Goal: Task Accomplishment & Management: Manage account settings

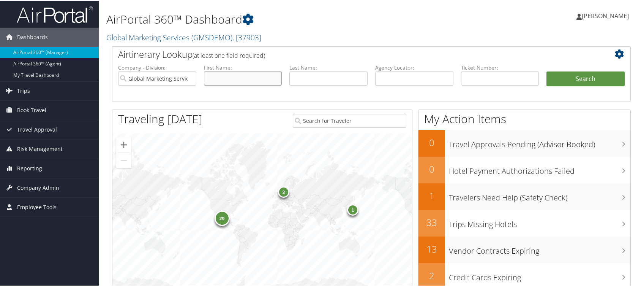
click at [220, 78] on input "text" at bounding box center [243, 78] width 78 height 14
type input "[PERSON_NAME]"
click at [188, 78] on input "Global Marketing Services" at bounding box center [157, 78] width 78 height 14
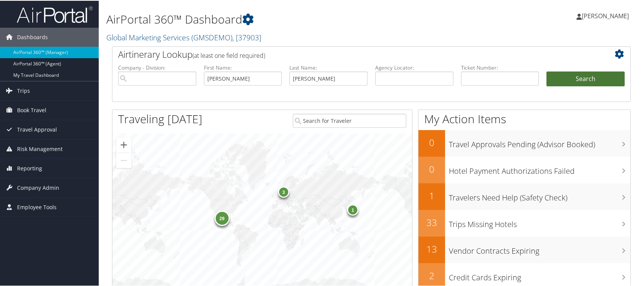
click at [583, 79] on button "Search" at bounding box center [586, 78] width 78 height 15
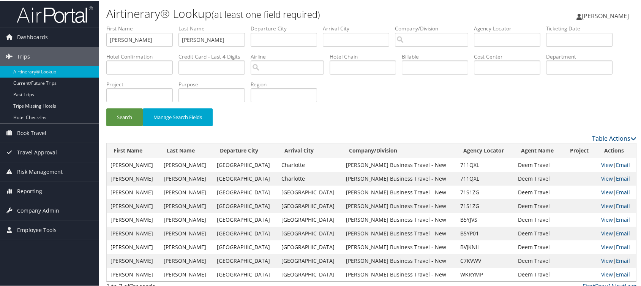
click at [623, 15] on span "Candace Mancuso" at bounding box center [605, 15] width 47 height 8
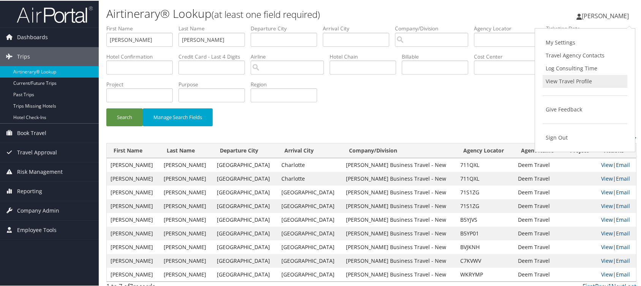
click at [574, 81] on link "View Travel Profile" at bounding box center [585, 80] width 85 height 13
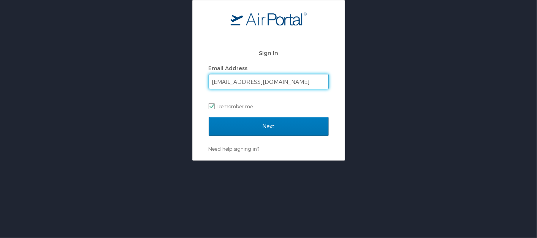
drag, startPoint x: 315, startPoint y: 81, endPoint x: 162, endPoint y: 81, distance: 152.4
click at [162, 81] on div "Sign In Email Address travel.manager@gmservices.com Remember me Next Need help …" at bounding box center [268, 80] width 537 height 161
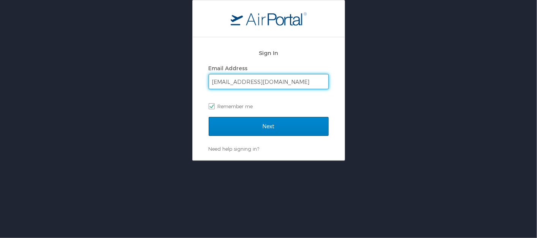
type input "candace.mancuso@cbtravel.com"
checkbox input "false"
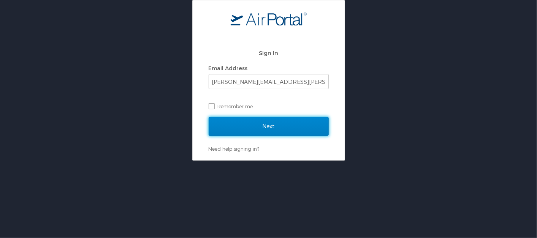
click at [261, 125] on input "Next" at bounding box center [269, 126] width 120 height 19
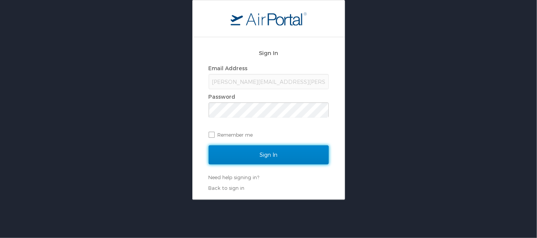
click at [265, 150] on input "Sign In" at bounding box center [269, 155] width 120 height 19
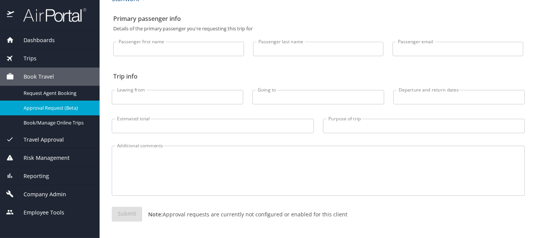
scroll to position [17, 0]
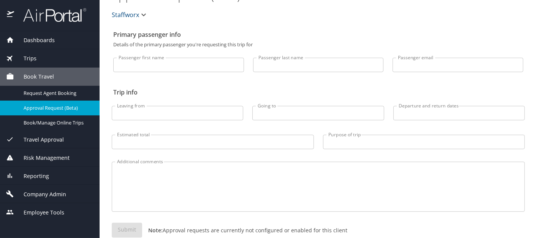
click at [47, 38] on span "Dashboards" at bounding box center [34, 40] width 41 height 8
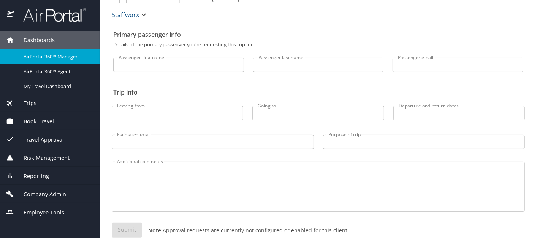
scroll to position [0, 0]
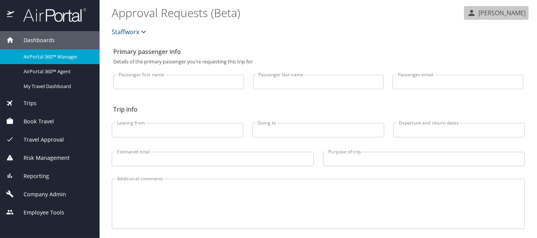
click at [517, 11] on p "[PERSON_NAME]" at bounding box center [500, 12] width 49 height 9
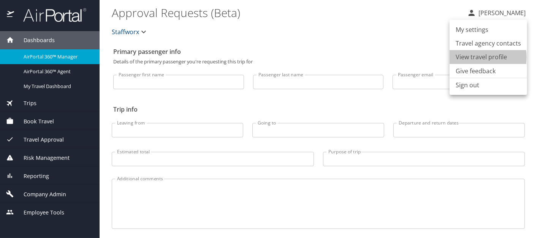
click at [476, 57] on li "View travel profile" at bounding box center [488, 57] width 78 height 14
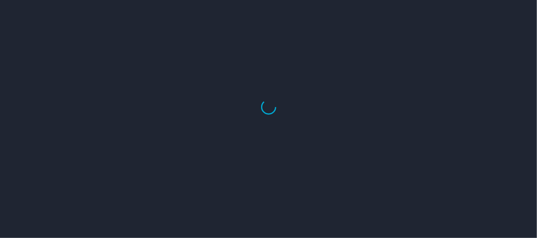
select select "US"
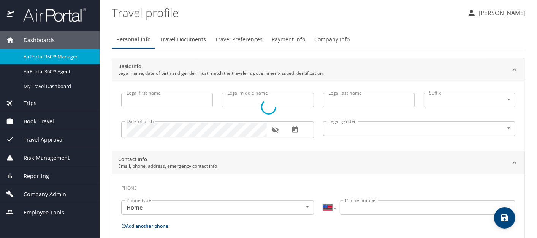
type input "[PERSON_NAME]"
type input "Female"
type input "Lauren"
type input "[PERSON_NAME]"
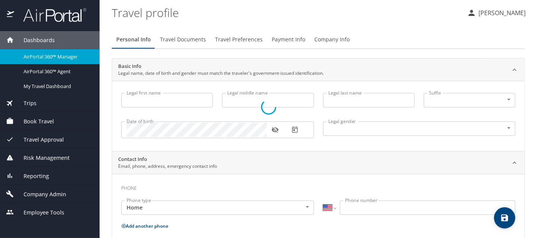
type input "(404) 667-4375"
select select "US"
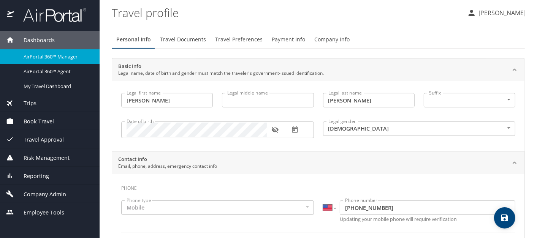
click at [238, 40] on span "Travel Preferences" at bounding box center [238, 39] width 47 height 9
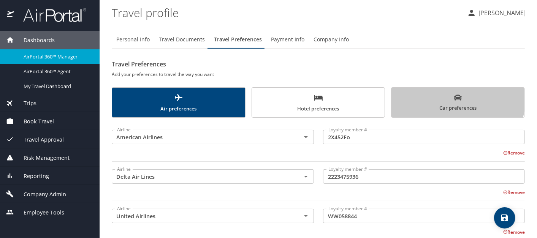
click at [422, 92] on button "Car preferences" at bounding box center [458, 102] width 134 height 30
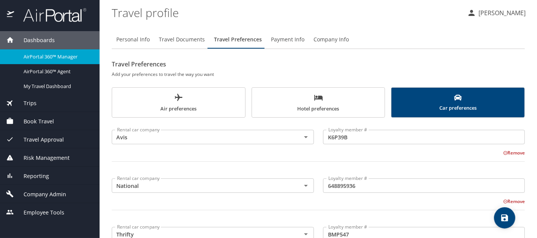
click at [233, 36] on span "Travel Preferences" at bounding box center [238, 39] width 48 height 9
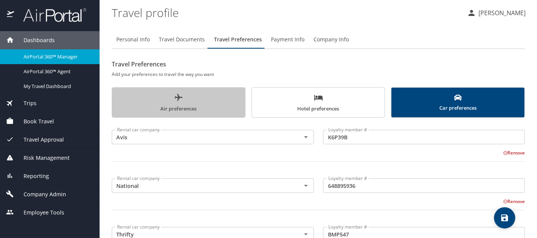
click at [193, 105] on span "Air preferences" at bounding box center [179, 103] width 124 height 20
